Goal: Information Seeking & Learning: Learn about a topic

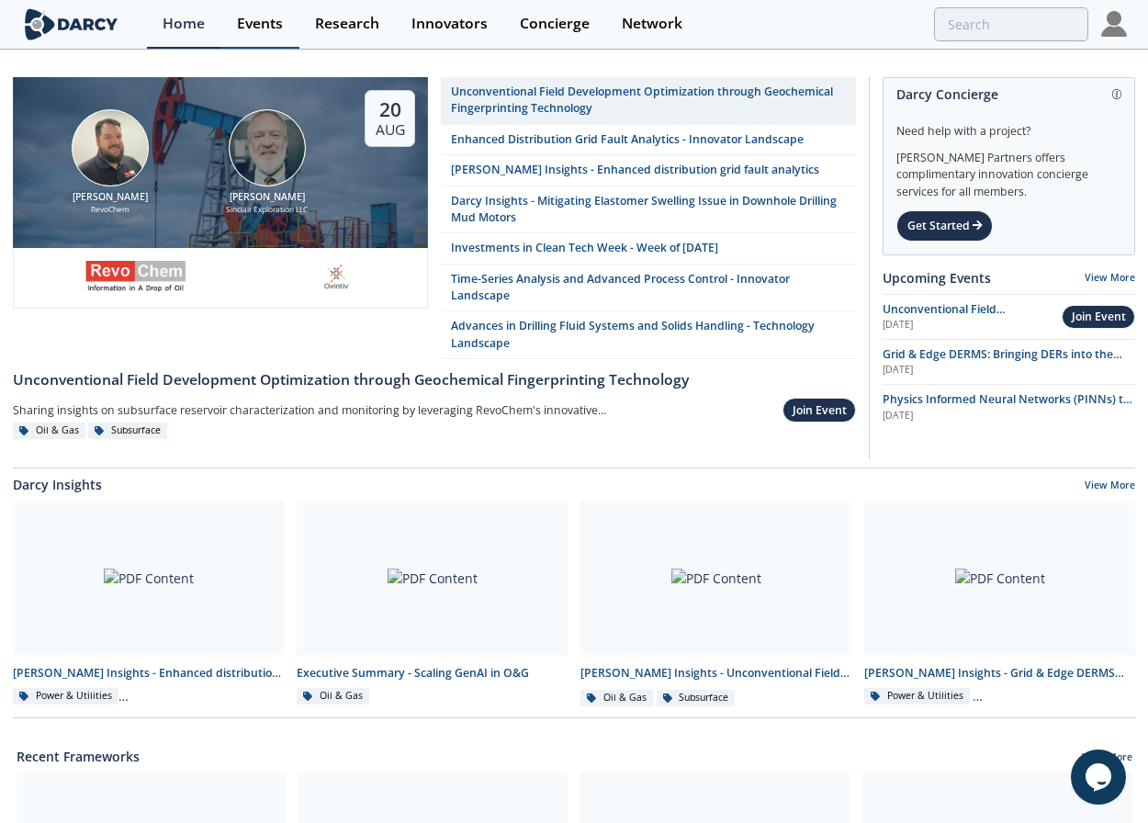
click at [286, 20] on link "Events" at bounding box center [260, 24] width 78 height 49
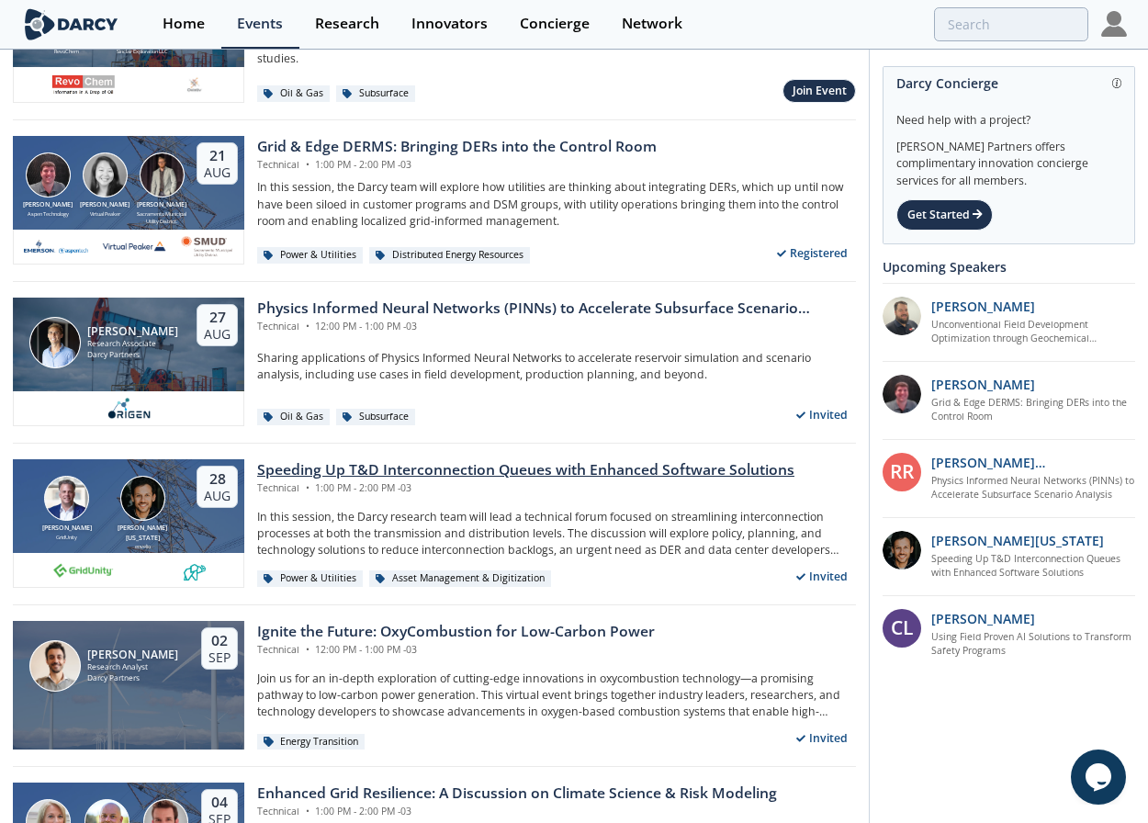
scroll to position [119, 0]
